Goal: Task Accomplishment & Management: Use online tool/utility

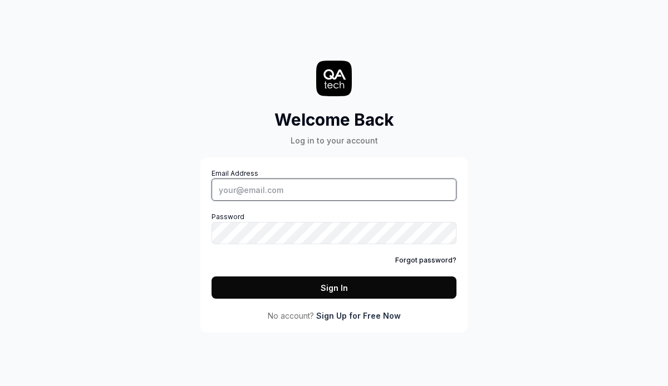
type input "[EMAIL_ADDRESS][DOMAIN_NAME]"
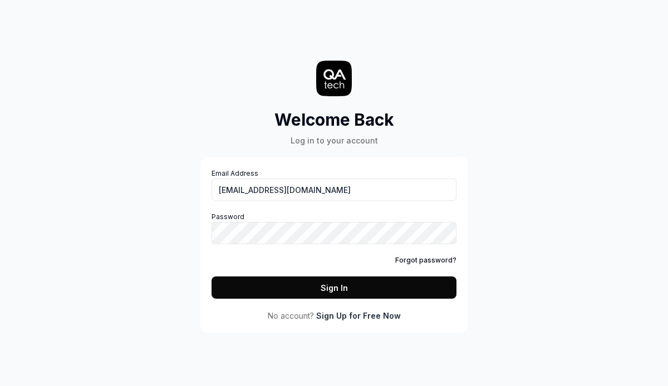
click at [365, 291] on button "Sign In" at bounding box center [333, 287] width 245 height 22
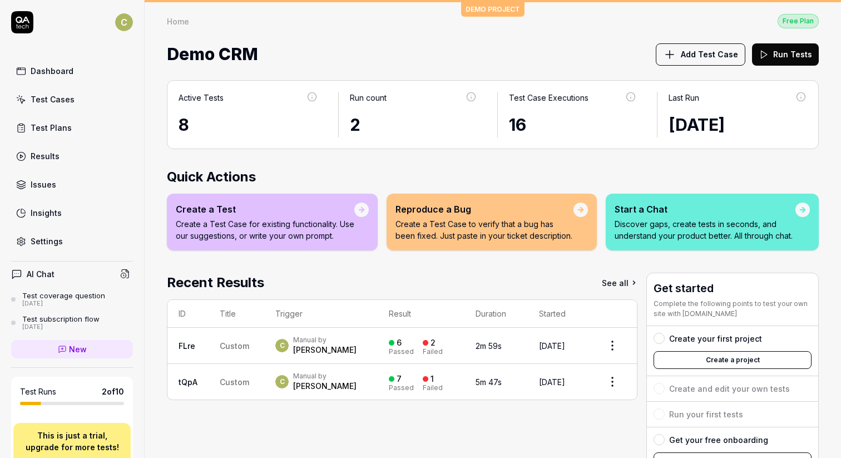
click at [647, 224] on p "Discover gaps, create tests in seconds, and understand your product better. All…" at bounding box center [705, 229] width 181 height 23
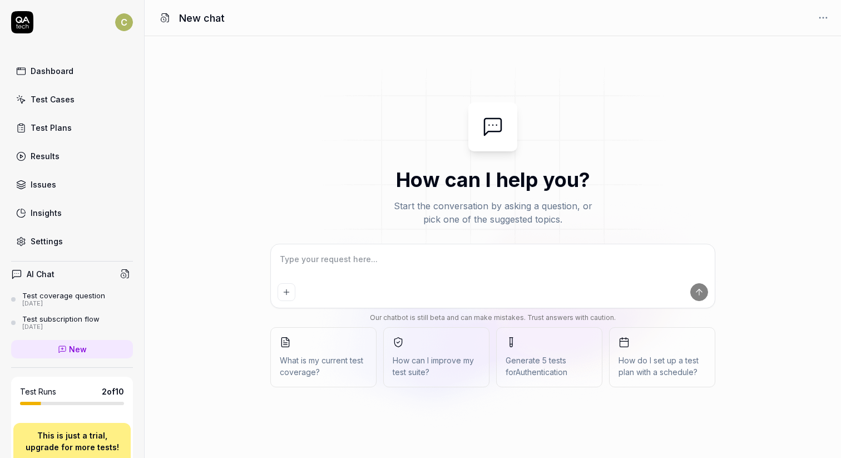
type textarea "*"
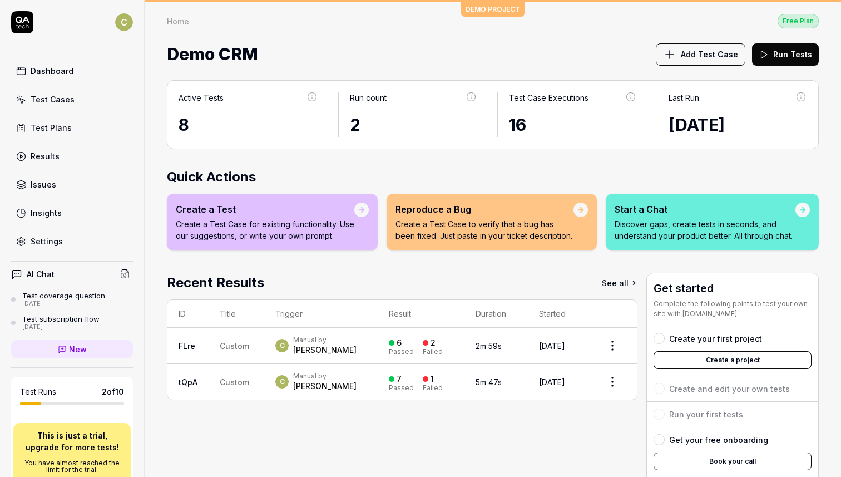
click at [365, 206] on div at bounding box center [362, 210] width 8 height 8
click at [667, 220] on p "Discover gaps, create tests in seconds, and understand your product better. All…" at bounding box center [705, 229] width 181 height 23
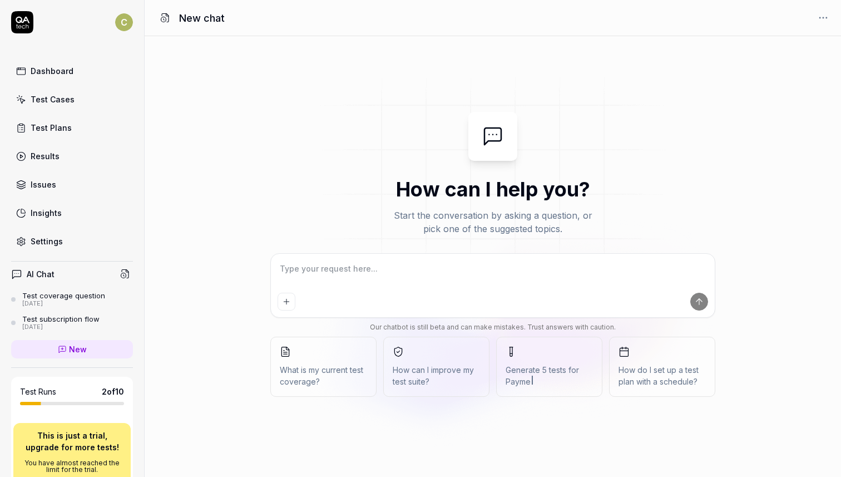
type textarea "*"
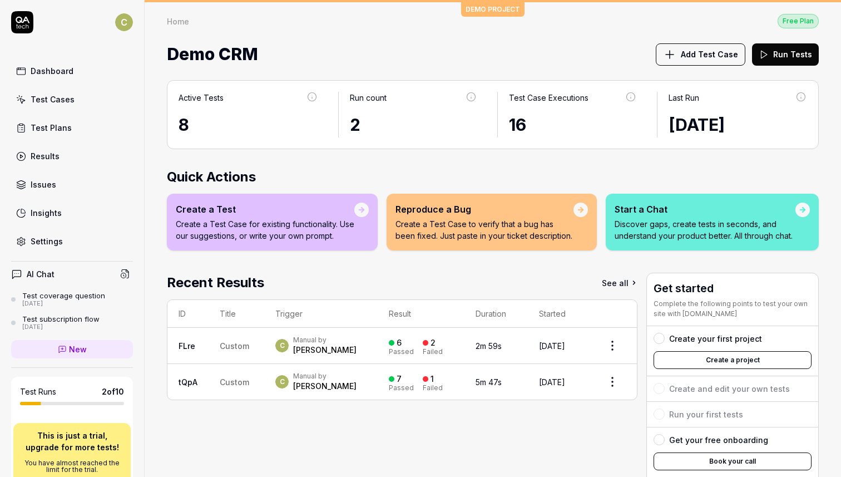
click at [324, 229] on p "Create a Test Case for existing functionality. Use our suggestions, or write yo…" at bounding box center [265, 229] width 179 height 23
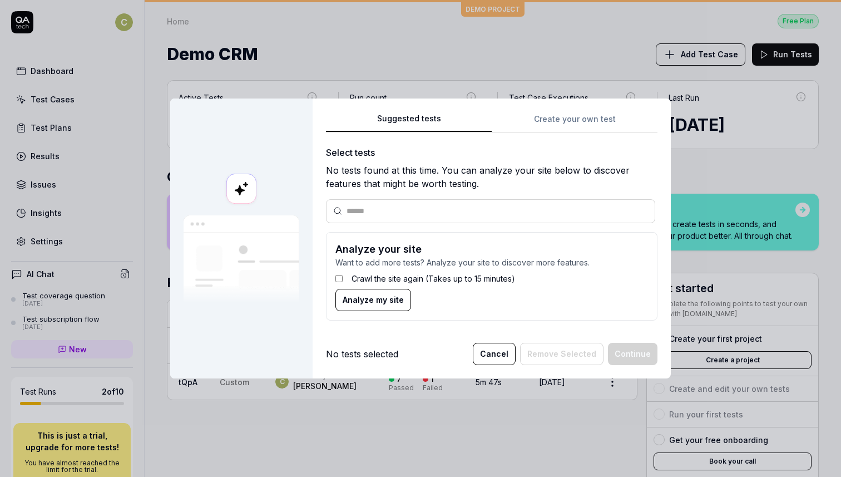
click at [493, 351] on button "Cancel" at bounding box center [494, 354] width 43 height 22
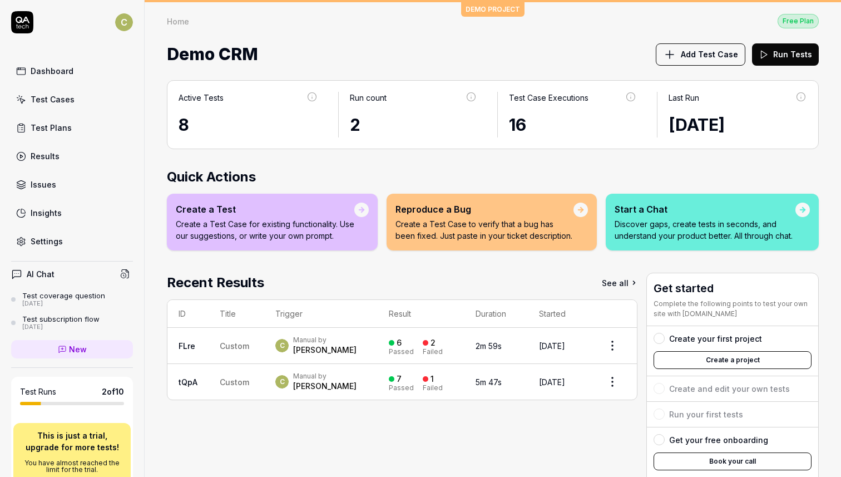
click at [319, 339] on div "Manual by" at bounding box center [324, 339] width 63 height 9
click at [289, 339] on span "C" at bounding box center [281, 345] width 13 height 13
